Goal: Information Seeking & Learning: Learn about a topic

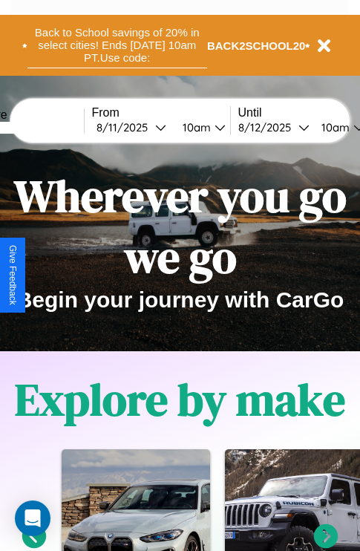
click at [117, 45] on button "Back to School savings of 20% in select cities! Ends [DATE] 10am PT. Use code:" at bounding box center [117, 45] width 180 height 46
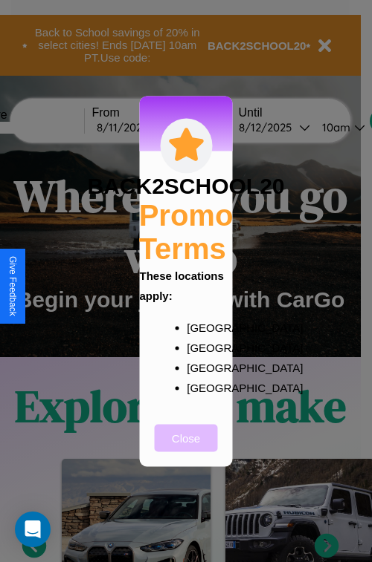
click at [186, 448] on button "Close" at bounding box center [186, 437] width 63 height 27
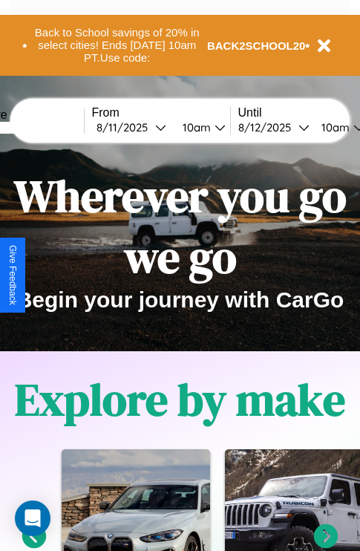
scroll to position [1800, 0]
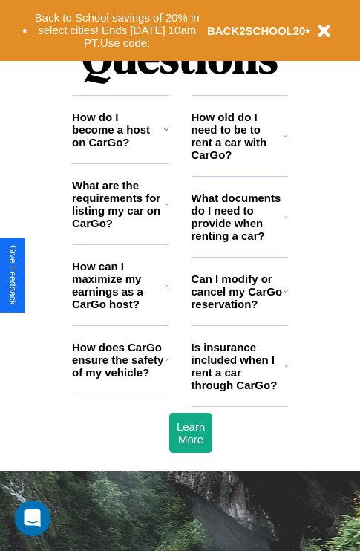
click at [120, 228] on h3 "What are the requirements for listing my car on CarGo?" at bounding box center [118, 204] width 93 height 51
click at [120, 309] on h3 "How can I maximize my earnings as a CarGo host?" at bounding box center [118, 285] width 93 height 51
click at [239, 160] on h3 "How old do I need to be to rent a car with CarGo?" at bounding box center [238, 136] width 93 height 51
click at [120, 309] on h3 "How can I maximize my earnings as a CarGo host?" at bounding box center [118, 285] width 93 height 51
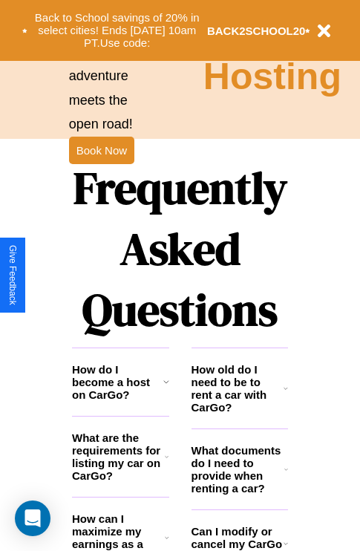
scroll to position [1483, 0]
